Goal: Understand process/instructions

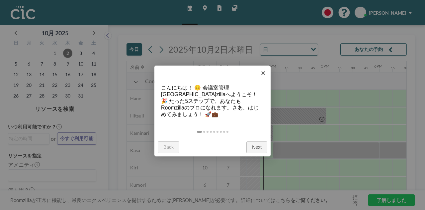
scroll to position [0, 824]
click at [254, 141] on link "Next" at bounding box center [257, 147] width 21 height 12
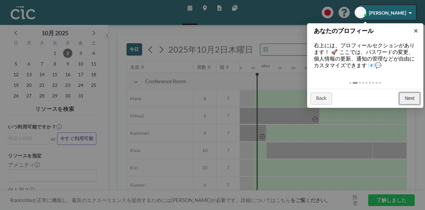
click at [405, 97] on link "Next" at bounding box center [409, 98] width 21 height 12
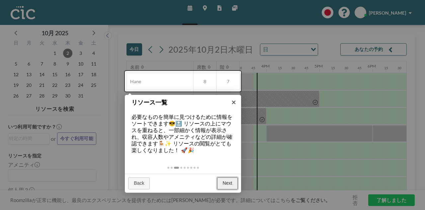
click at [225, 183] on link "Next" at bounding box center [227, 183] width 21 height 12
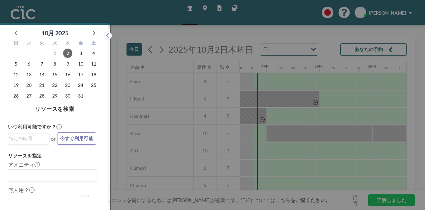
scroll to position [2, 0]
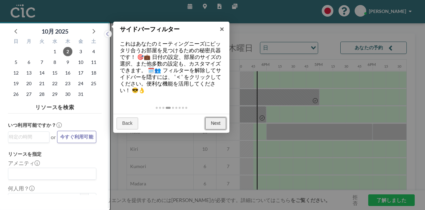
click at [219, 122] on link "Next" at bounding box center [215, 123] width 21 height 12
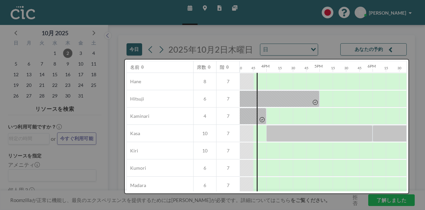
scroll to position [0, 0]
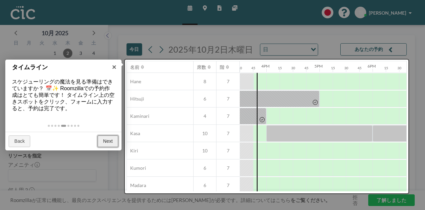
click at [111, 140] on link "Next" at bounding box center [108, 141] width 21 height 12
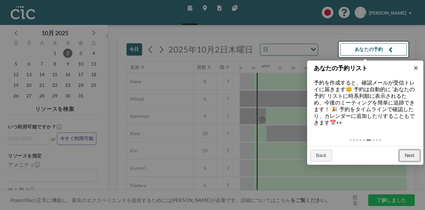
click at [405, 159] on link "Next" at bounding box center [409, 156] width 21 height 12
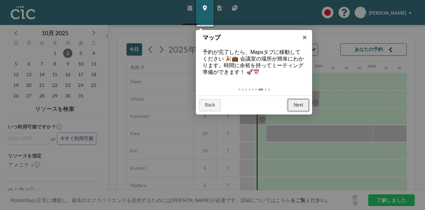
click at [302, 105] on link "Next" at bounding box center [298, 105] width 21 height 12
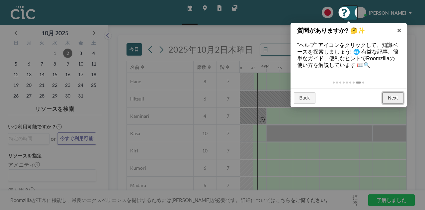
click at [392, 97] on link "Next" at bounding box center [393, 98] width 21 height 12
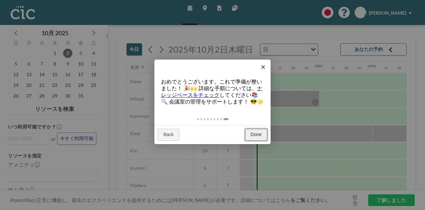
click at [251, 141] on link "Done" at bounding box center [256, 135] width 22 height 12
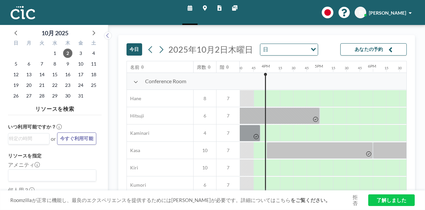
scroll to position [0, 824]
